Goal: Obtain resource: Download file/media

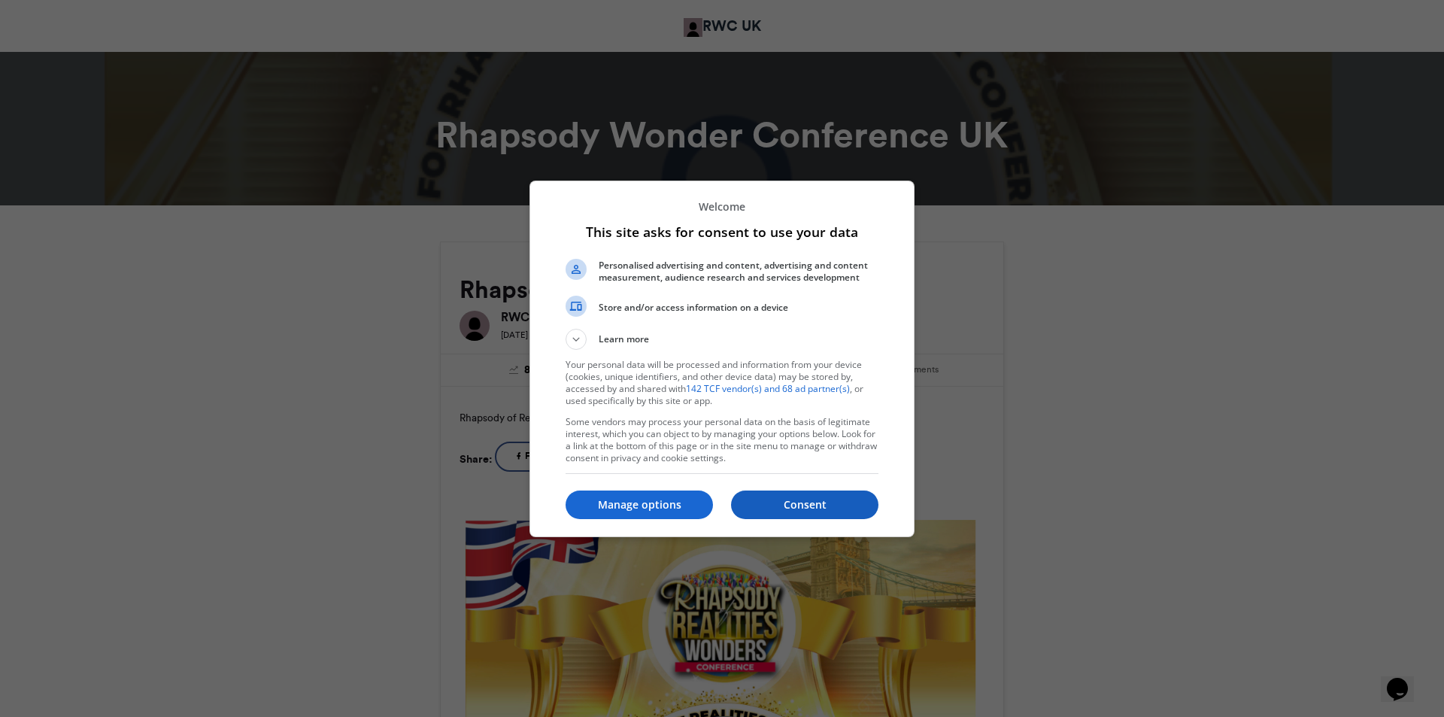
click at [814, 504] on p "Consent" at bounding box center [804, 504] width 147 height 15
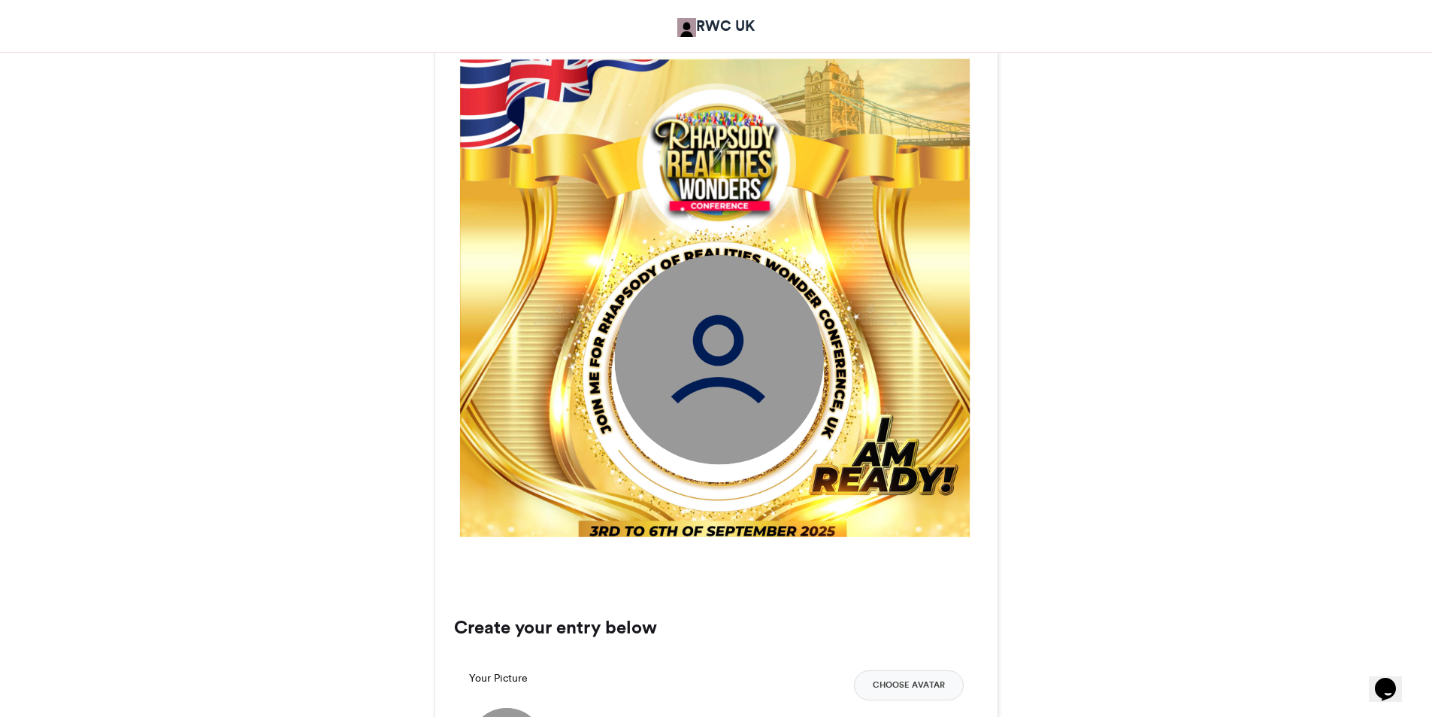
scroll to position [451, 0]
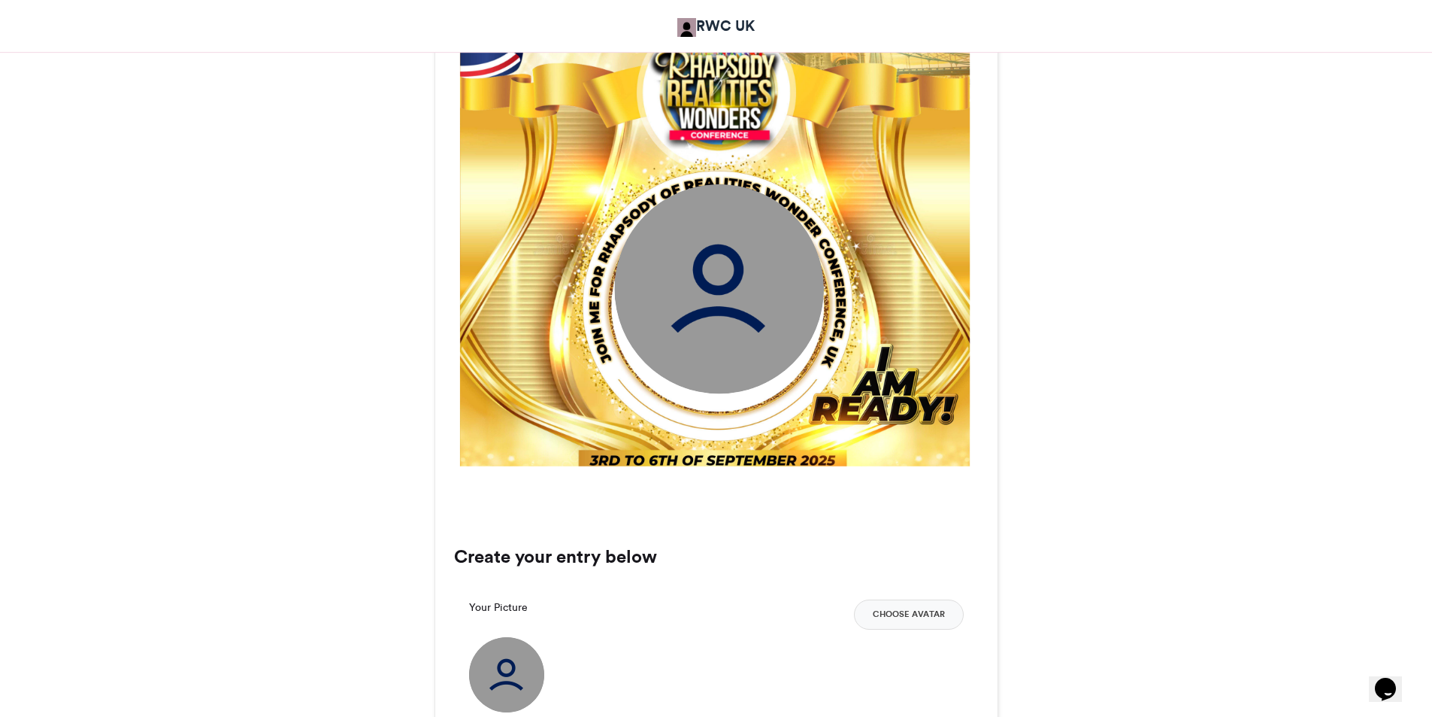
scroll to position [526, 0]
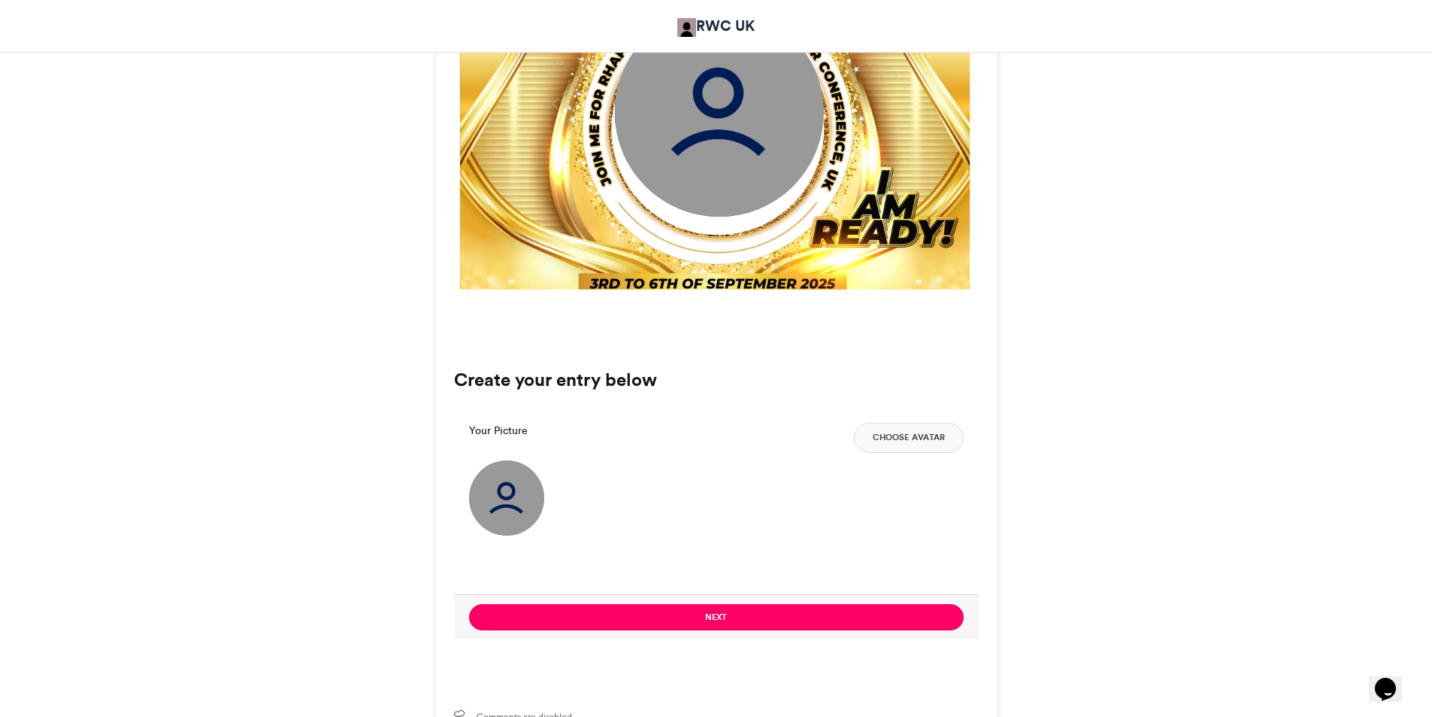
scroll to position [752, 0]
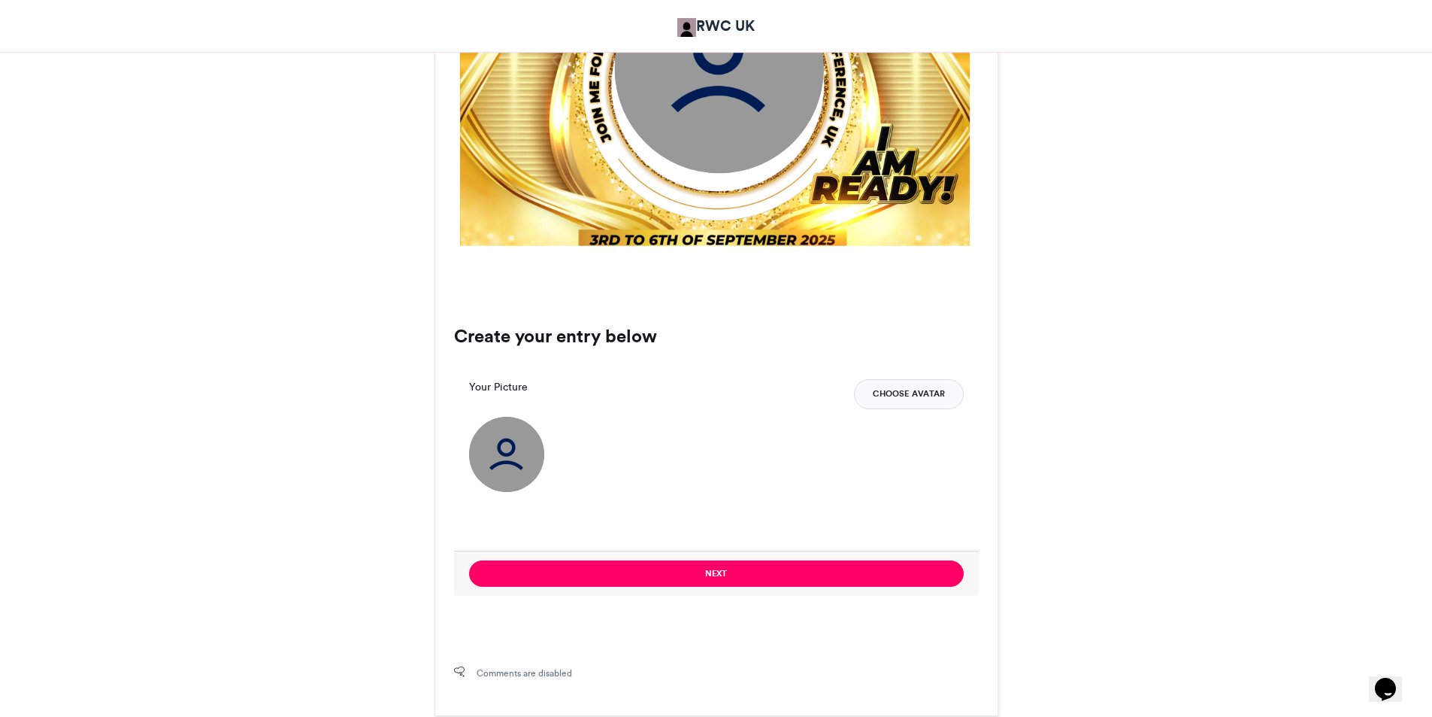
click at [906, 387] on button "Choose Avatar" at bounding box center [909, 394] width 110 height 30
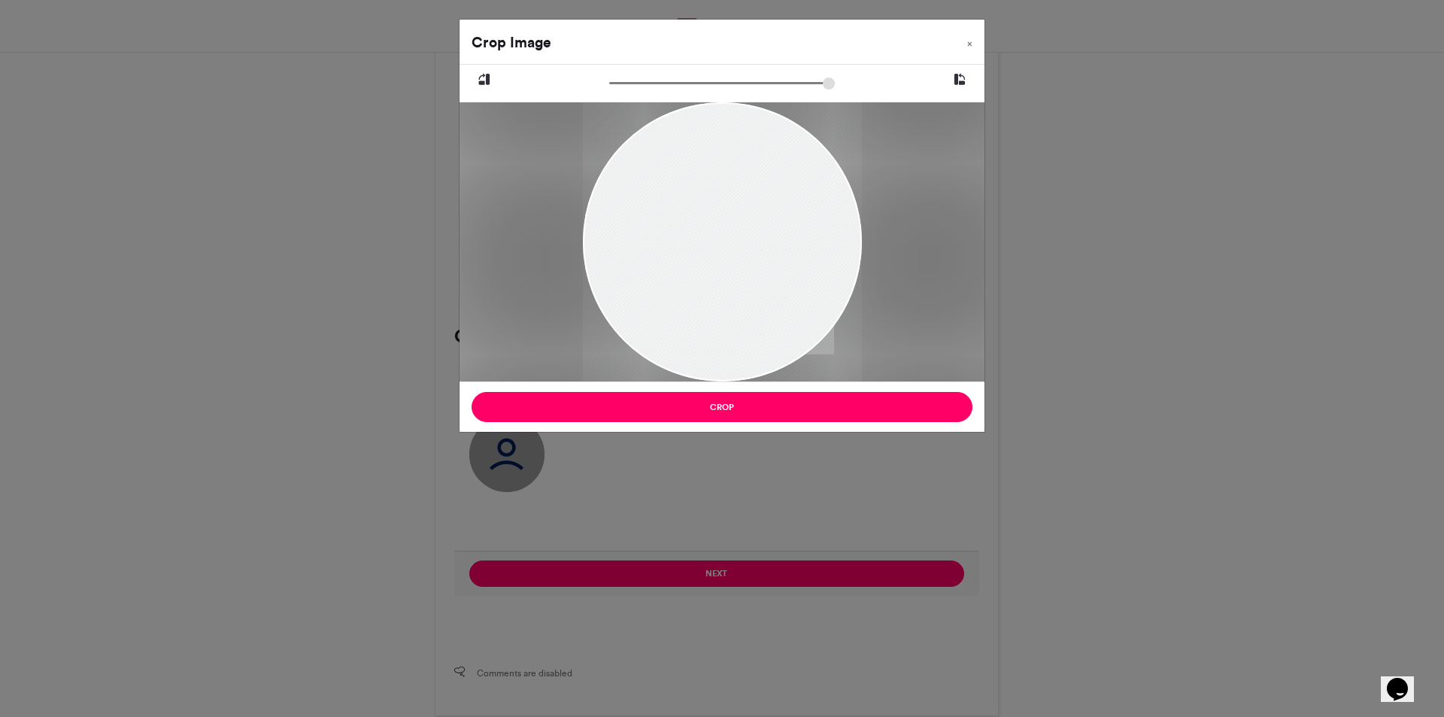
drag, startPoint x: 708, startPoint y: 218, endPoint x: 720, endPoint y: 329, distance: 111.2
click at [720, 329] on div at bounding box center [721, 350] width 279 height 496
click at [975, 42] on button "×" at bounding box center [969, 41] width 29 height 42
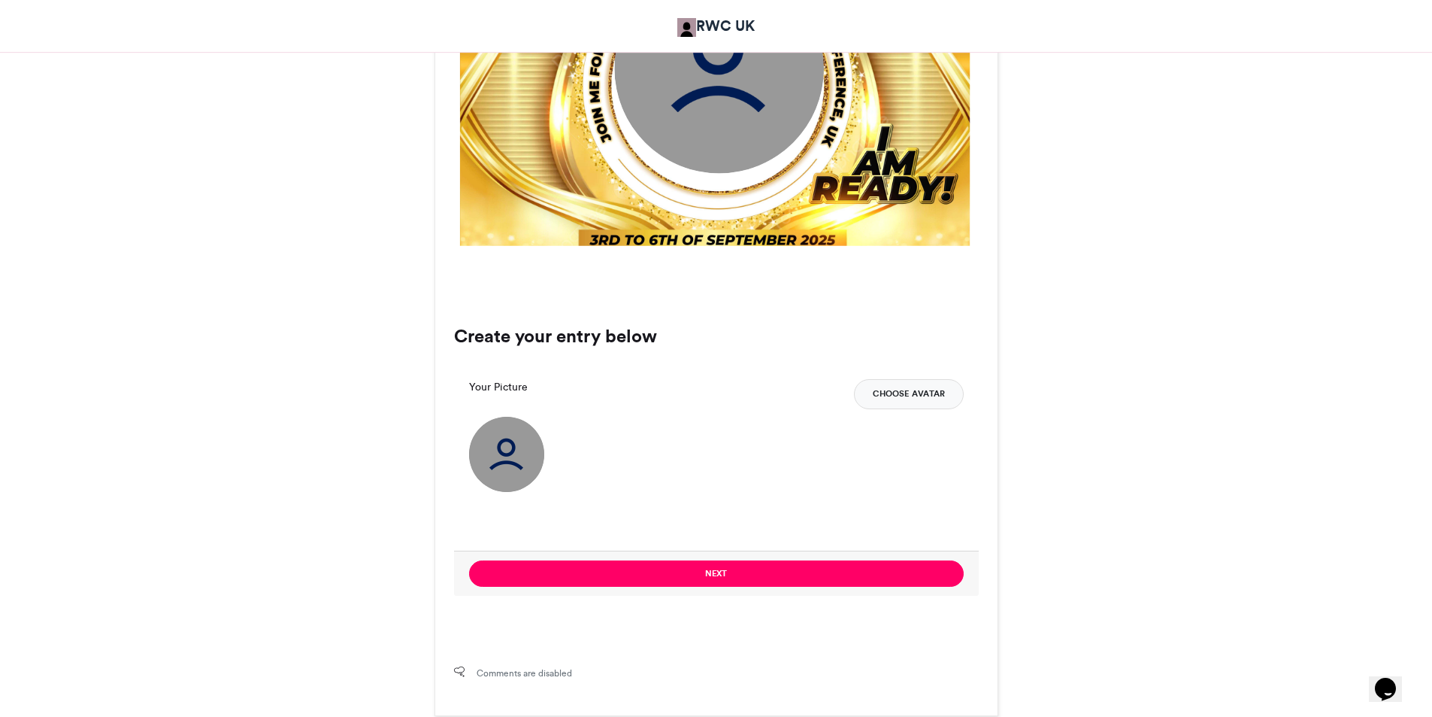
click at [910, 399] on button "Choose Avatar" at bounding box center [909, 394] width 110 height 30
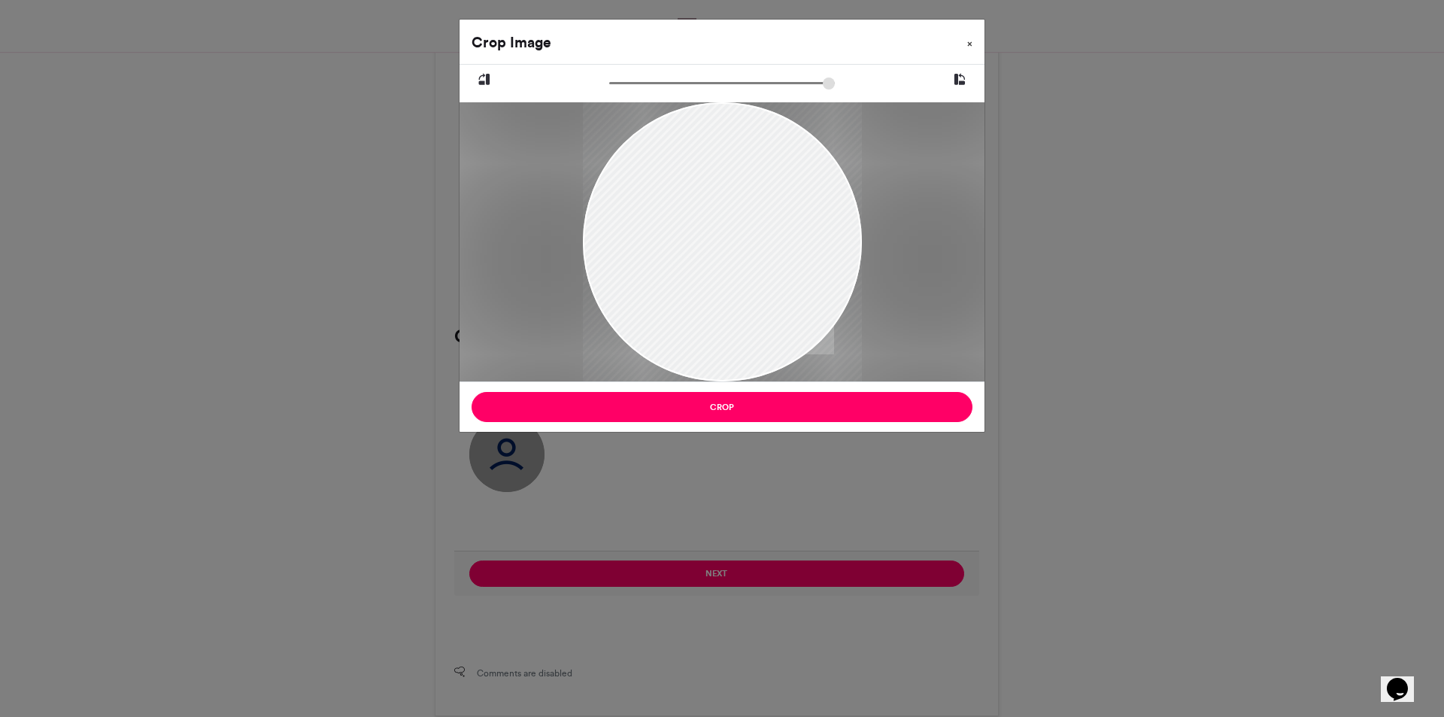
click at [974, 43] on button "×" at bounding box center [969, 41] width 29 height 42
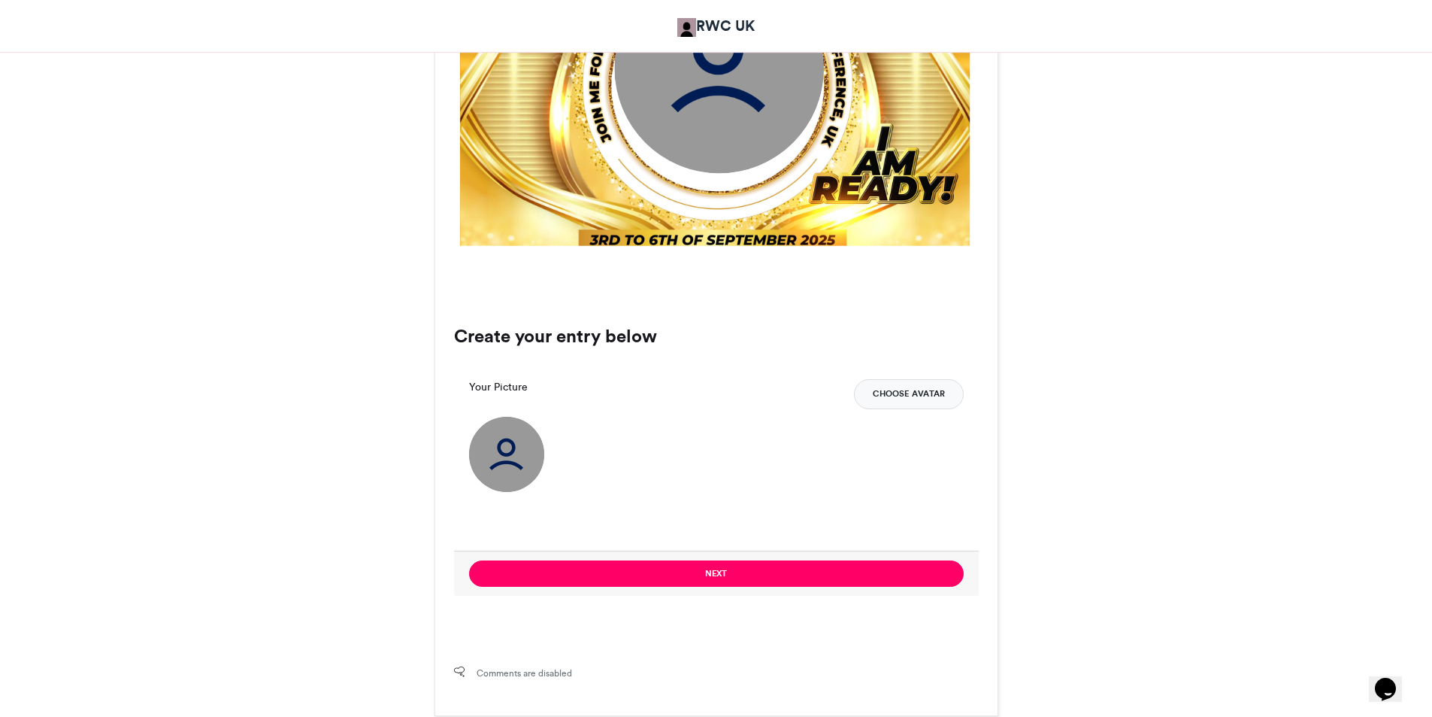
click at [903, 395] on button "Choose Avatar" at bounding box center [909, 394] width 110 height 30
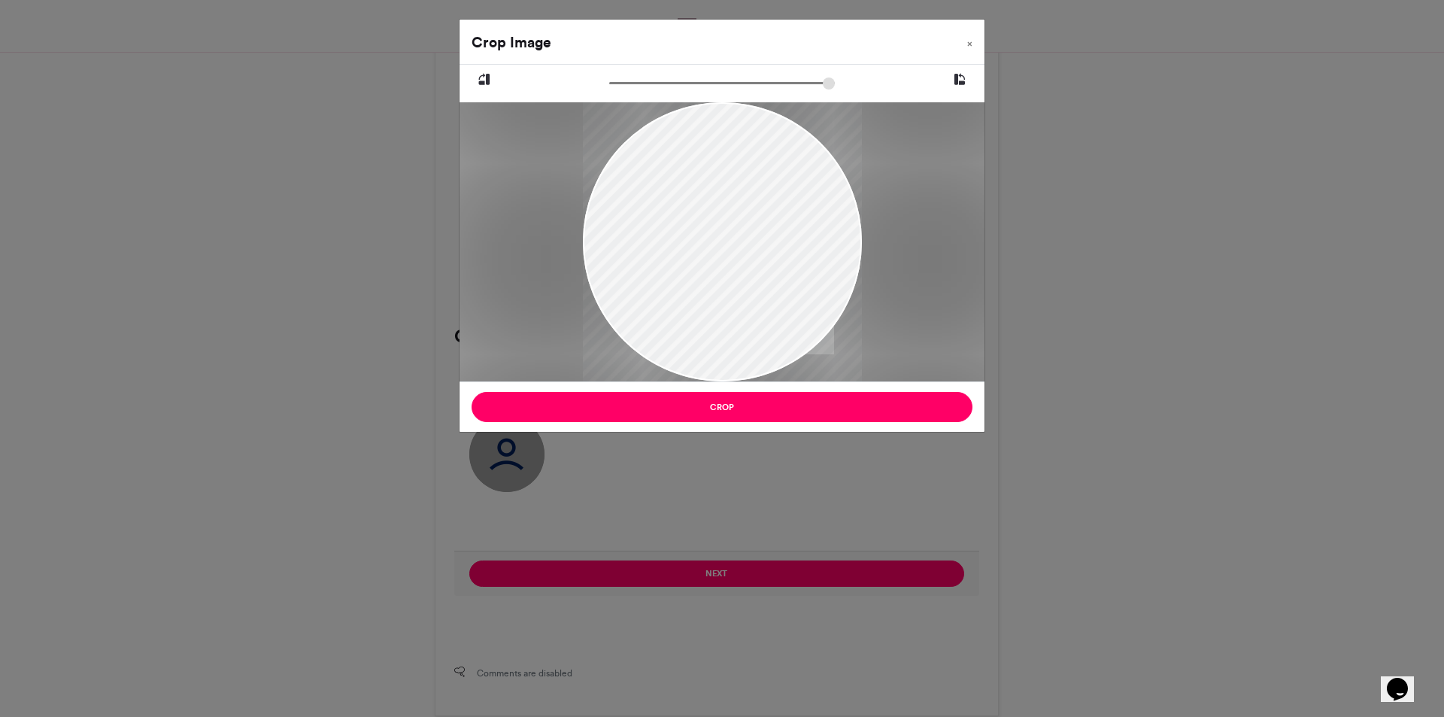
drag, startPoint x: 720, startPoint y: 250, endPoint x: 705, endPoint y: 323, distance: 74.6
click at [705, 323] on div at bounding box center [722, 288] width 279 height 372
drag, startPoint x: 615, startPoint y: 86, endPoint x: 644, endPoint y: 86, distance: 28.6
click at [644, 86] on input "zoom" at bounding box center [722, 83] width 226 height 14
drag, startPoint x: 785, startPoint y: 232, endPoint x: 786, endPoint y: 240, distance: 7.6
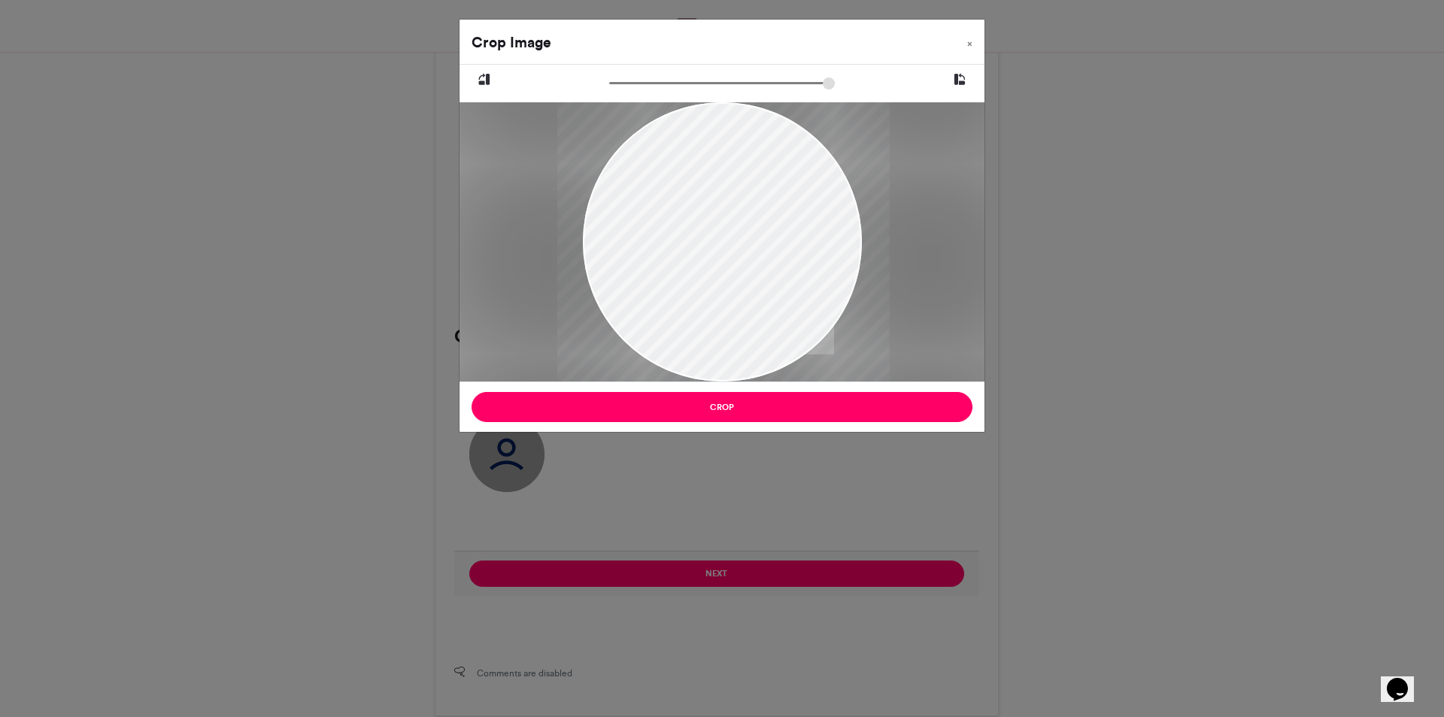
click at [786, 240] on div at bounding box center [722, 304] width 332 height 443
type input "******"
click at [640, 84] on input "zoom" at bounding box center [722, 83] width 226 height 14
click at [776, 210] on div at bounding box center [718, 304] width 325 height 434
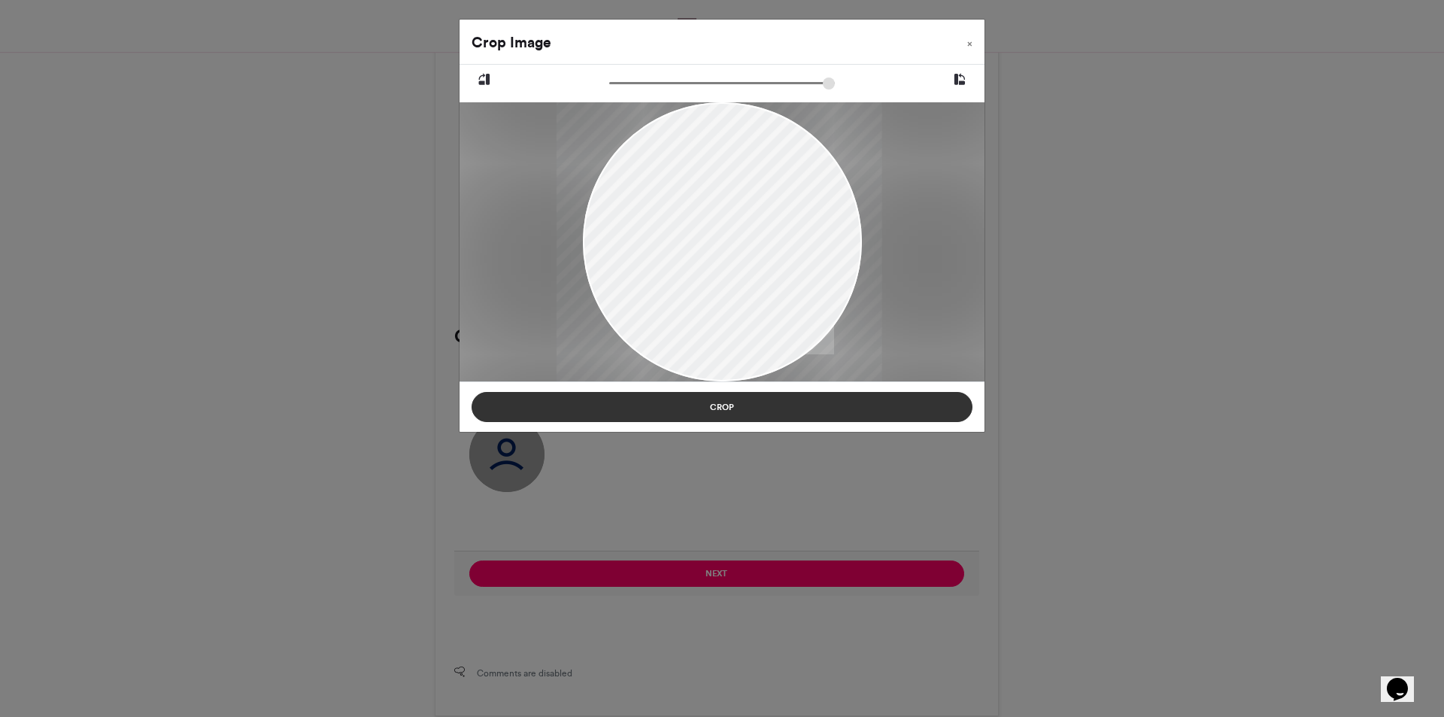
click at [732, 408] on button "Crop" at bounding box center [721, 407] width 501 height 30
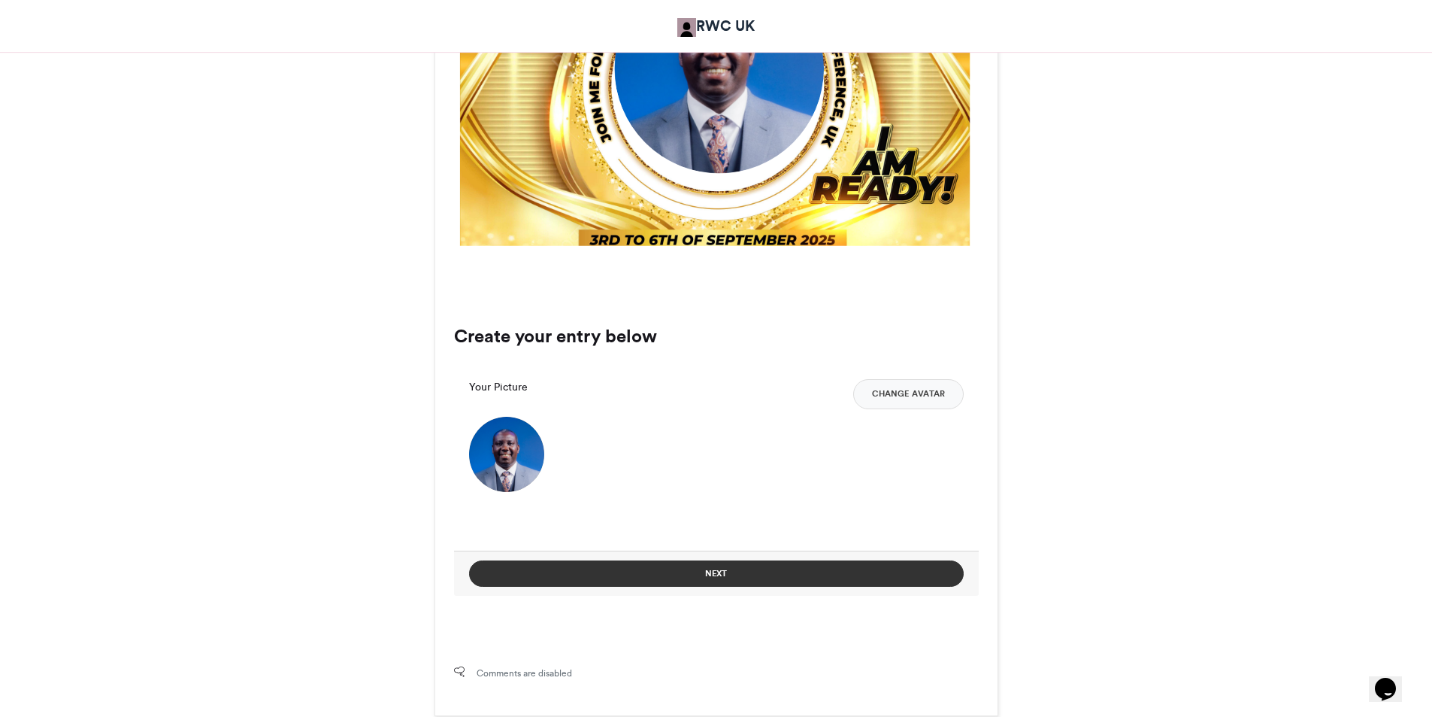
click at [792, 572] on button "Next" at bounding box center [716, 573] width 495 height 26
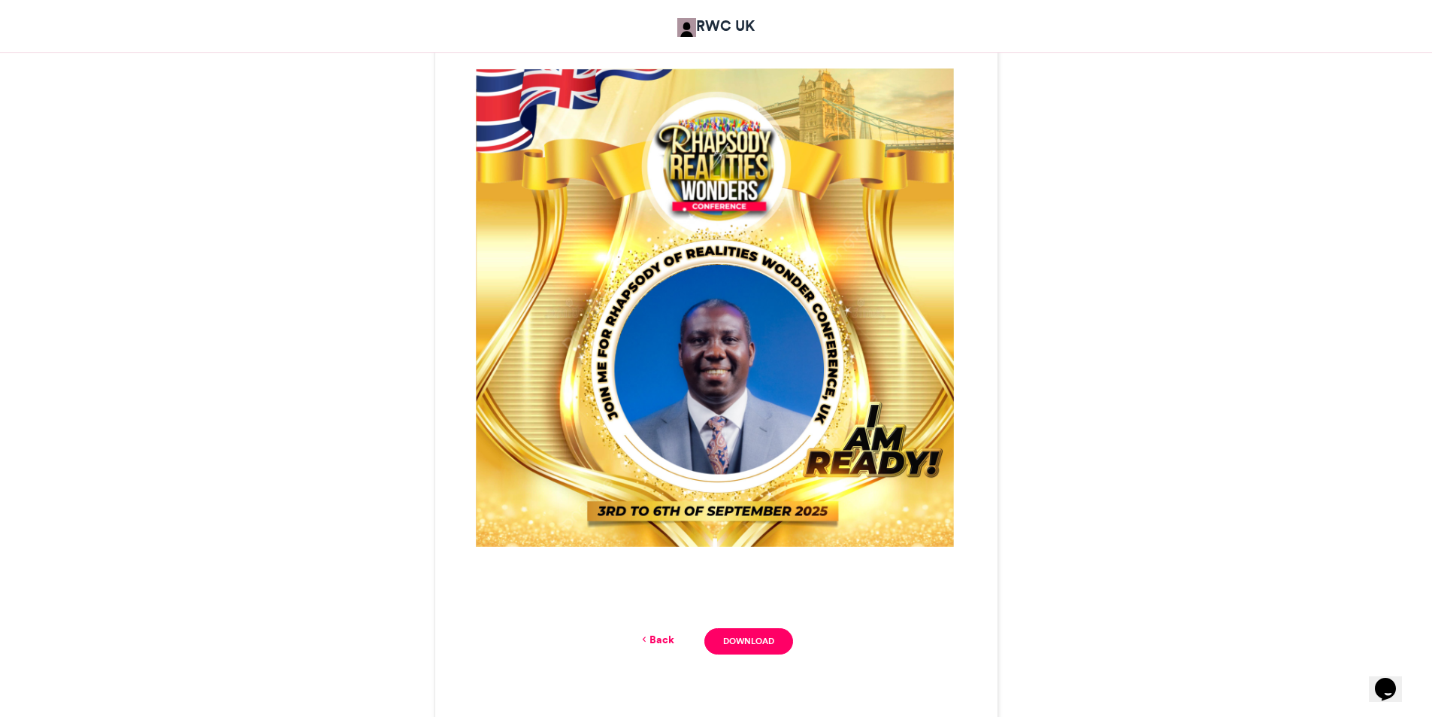
scroll to position [677, 0]
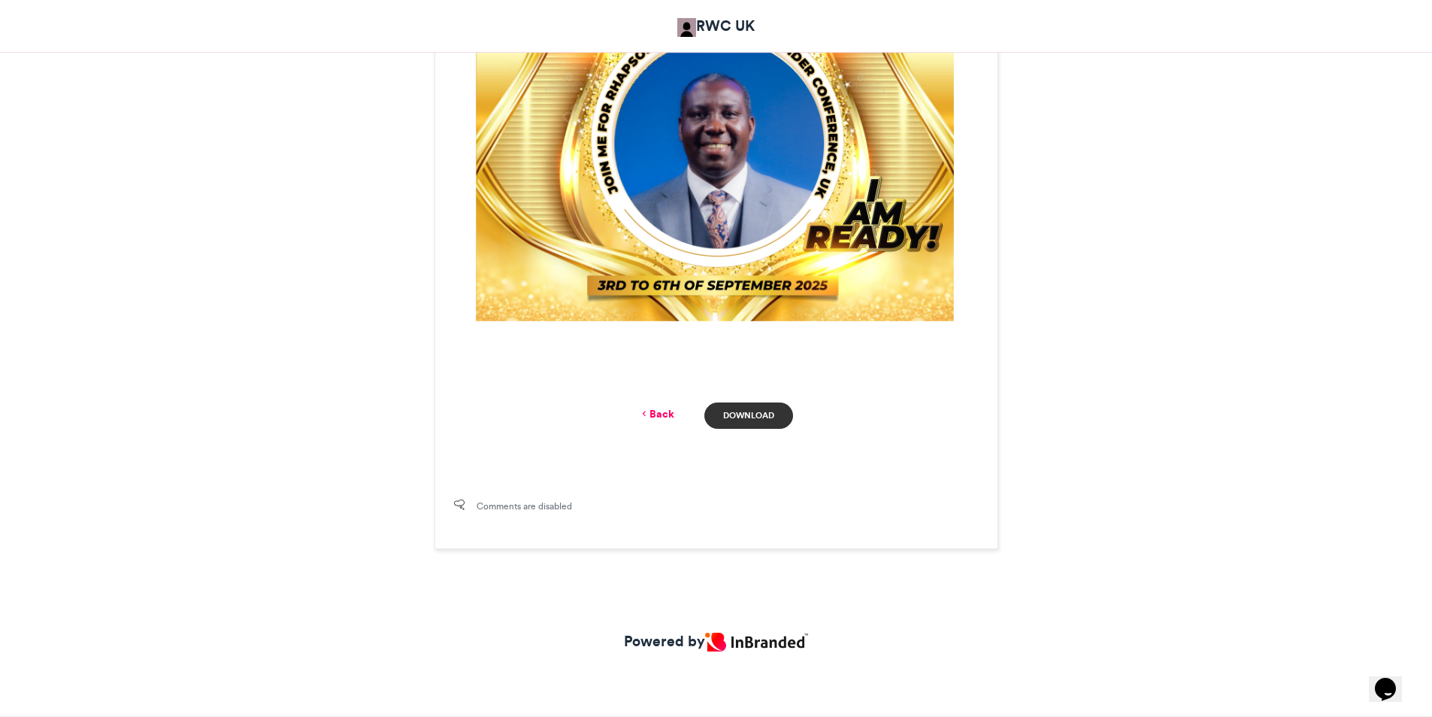
click at [771, 408] on link "Download" at bounding box center [749, 415] width 88 height 26
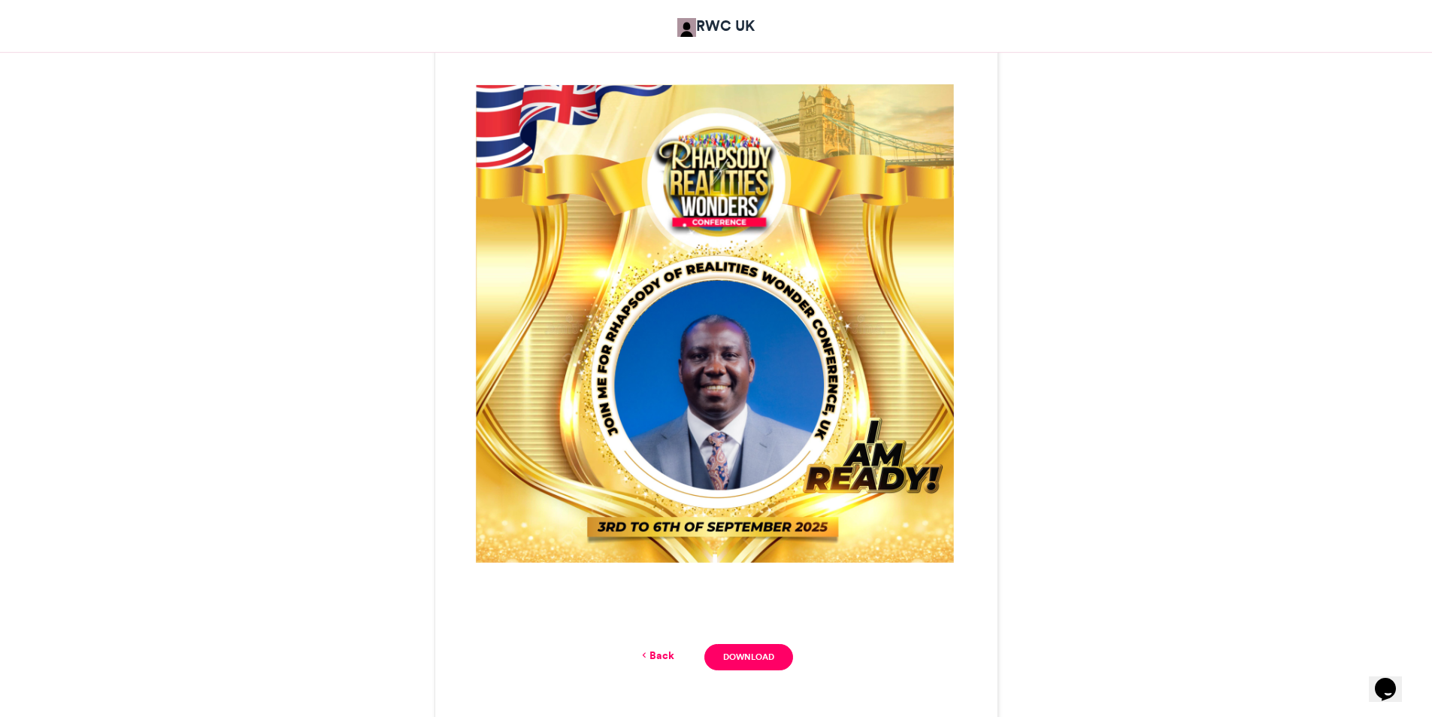
scroll to position [301, 0]
